Goal: Task Accomplishment & Management: Use online tool/utility

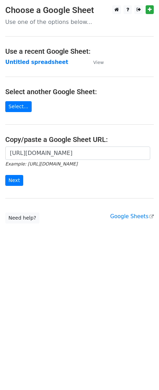
scroll to position [0, 157]
type input "[URL][DOMAIN_NAME]"
click at [9, 185] on input "Next" at bounding box center [14, 180] width 18 height 11
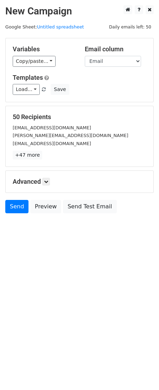
click at [44, 298] on html "New Campaign Daily emails left: 50 Google Sheet: Untitled spreadsheet Variables…" at bounding box center [79, 195] width 159 height 390
click at [15, 206] on link "Send" at bounding box center [16, 206] width 23 height 13
click at [14, 210] on link "Send" at bounding box center [16, 206] width 23 height 13
